Goal: Transaction & Acquisition: Purchase product/service

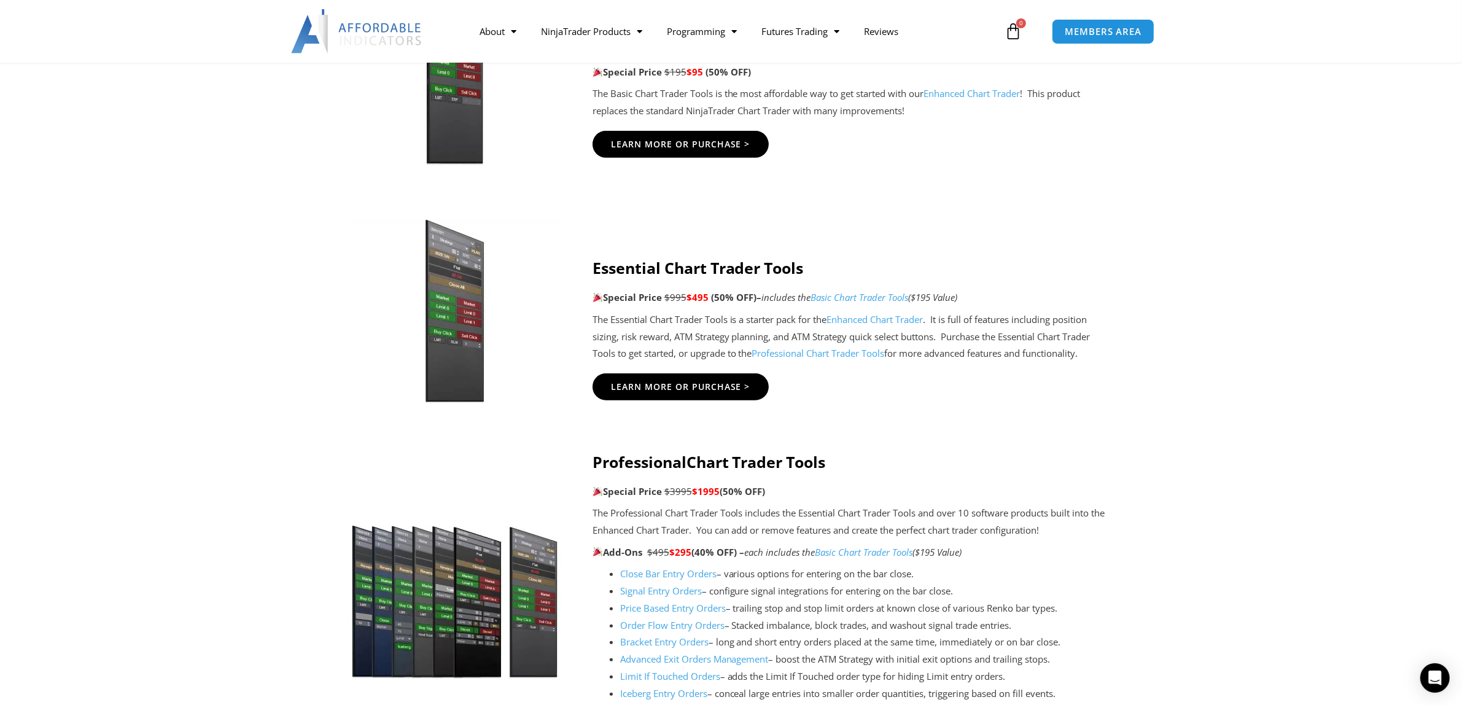
scroll to position [1023, 0]
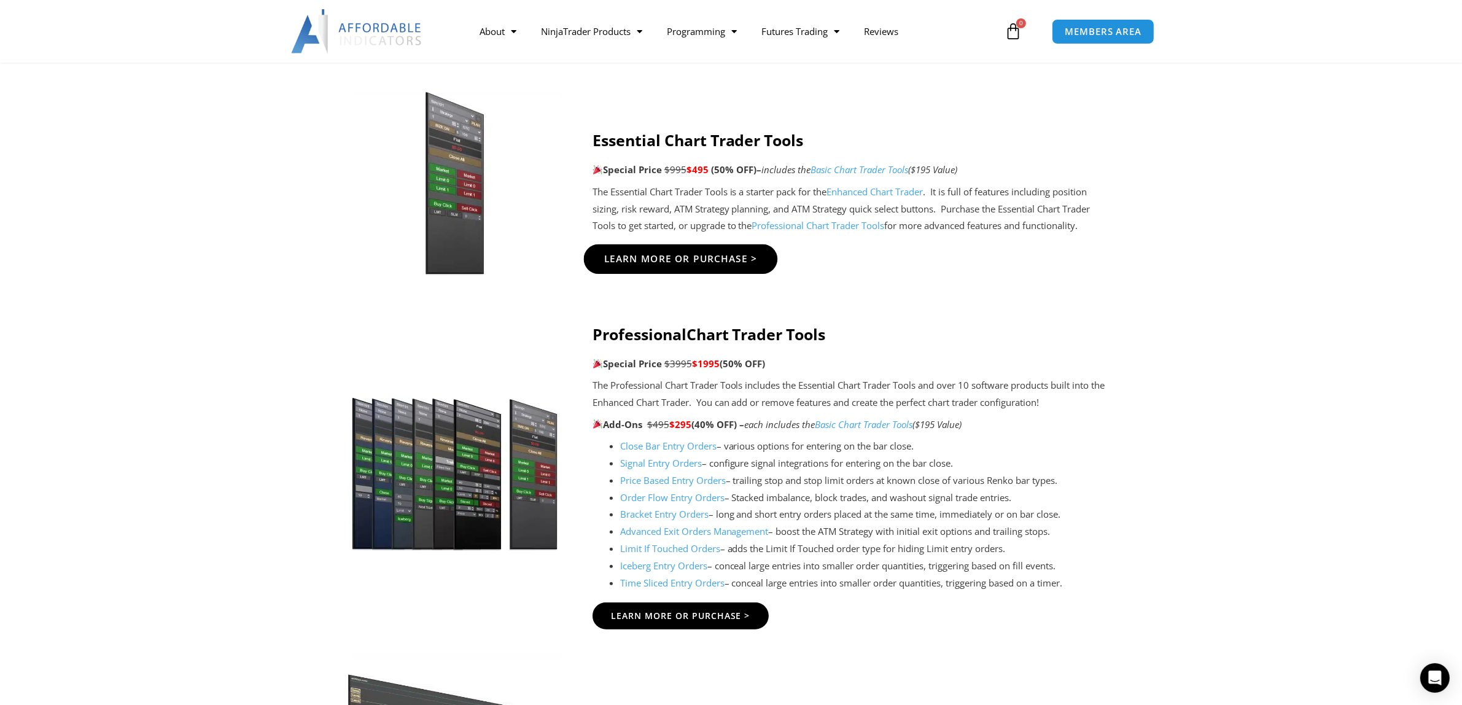
click at [725, 260] on span "Learn More Or Purchase >" at bounding box center [681, 258] width 154 height 9
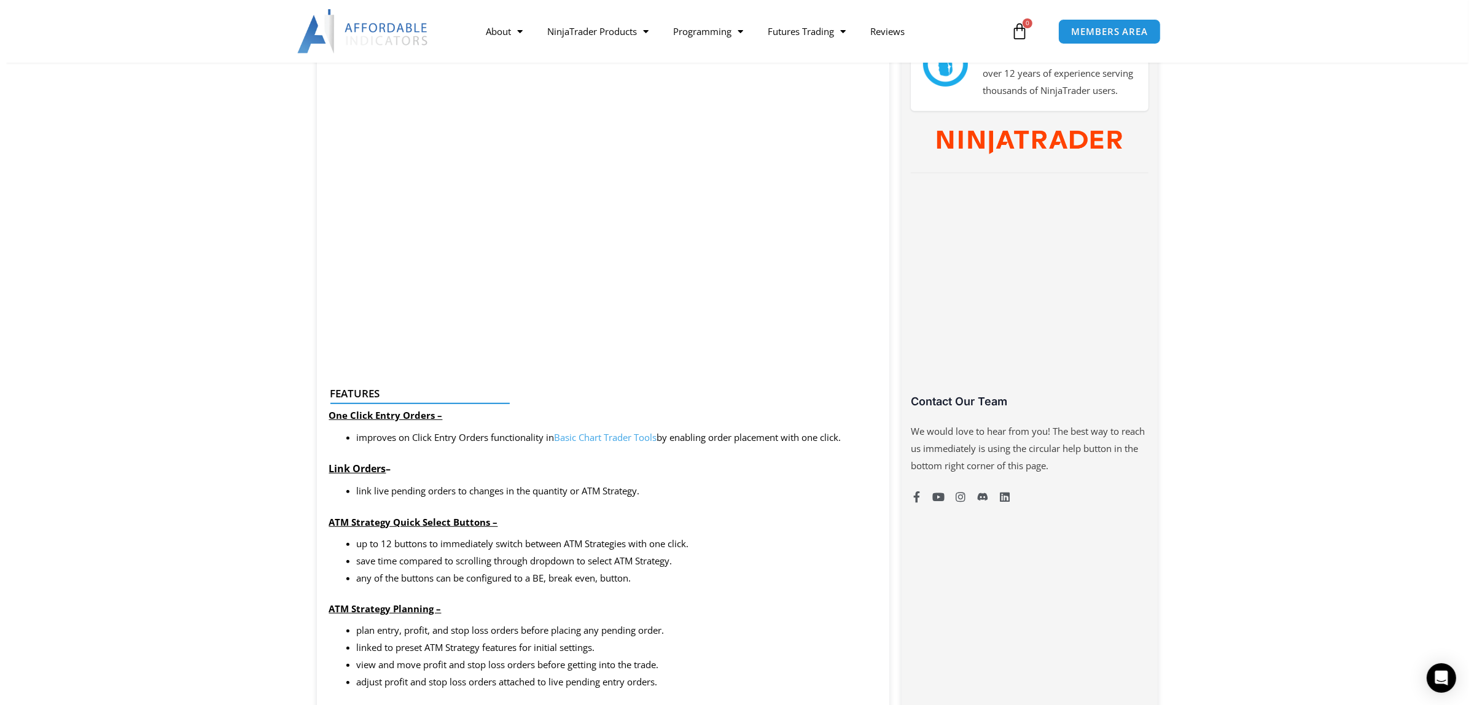
scroll to position [512, 0]
